Goal: Information Seeking & Learning: Learn about a topic

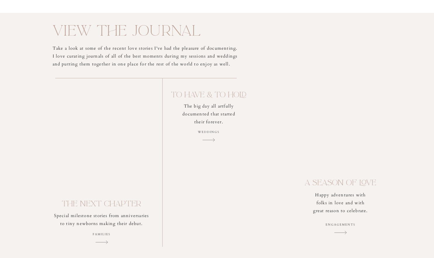
scroll to position [1287, 0]
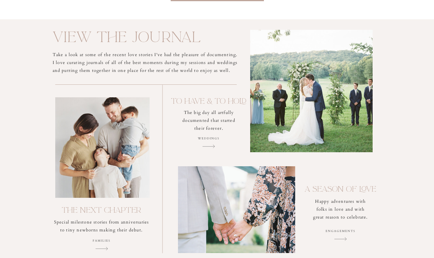
click at [212, 145] on p "Weddings" at bounding box center [209, 143] width 38 height 14
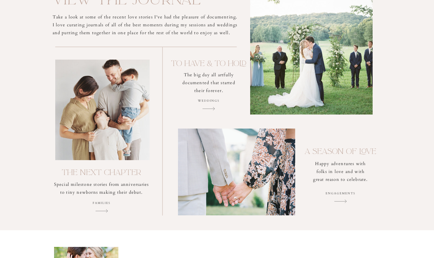
scroll to position [1375, 0]
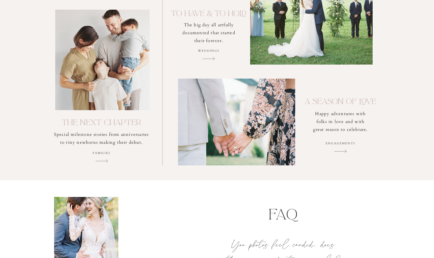
click at [266, 155] on div at bounding box center [236, 122] width 117 height 87
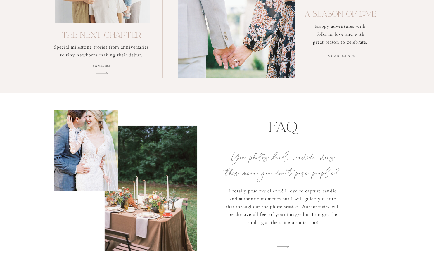
scroll to position [1462, 0]
click at [347, 58] on p "engagements" at bounding box center [341, 60] width 38 height 15
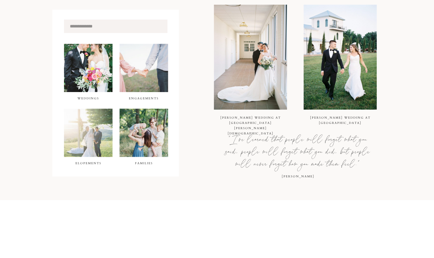
scroll to position [234, 0]
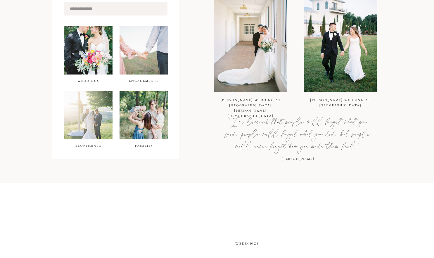
click at [92, 68] on div at bounding box center [88, 50] width 49 height 48
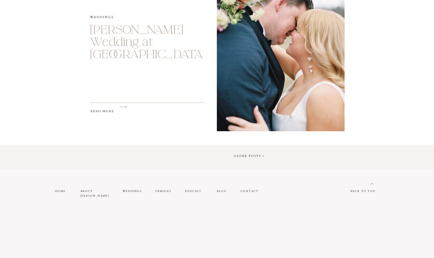
scroll to position [994, 0]
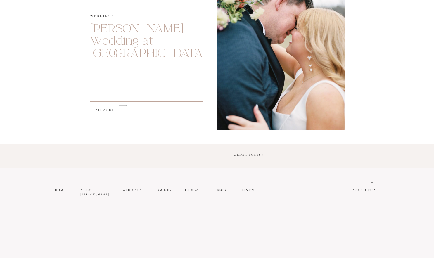
click at [103, 109] on h2 "read more" at bounding box center [109, 112] width 37 height 8
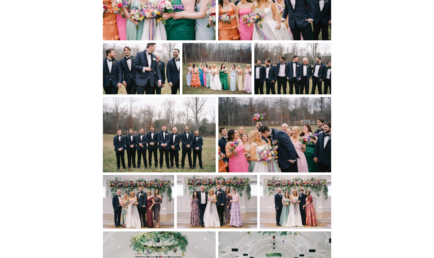
scroll to position [4107, 0]
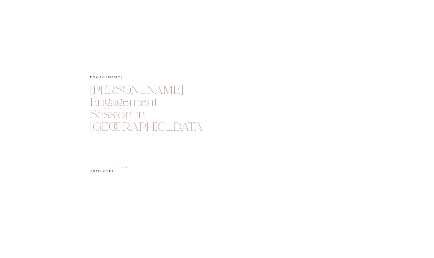
scroll to position [585, 0]
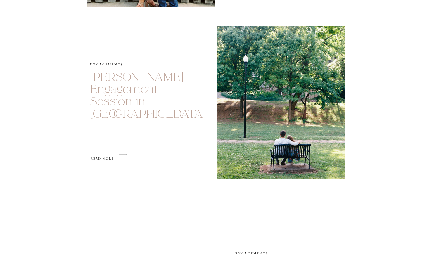
click at [105, 159] on h2 "read more" at bounding box center [109, 160] width 37 height 8
